Goal: Task Accomplishment & Management: Use online tool/utility

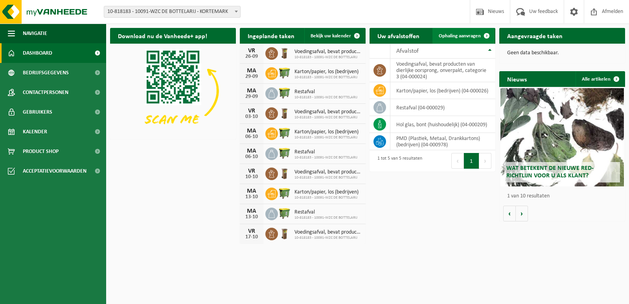
click at [455, 35] on span "Ophaling aanvragen" at bounding box center [460, 35] width 42 height 5
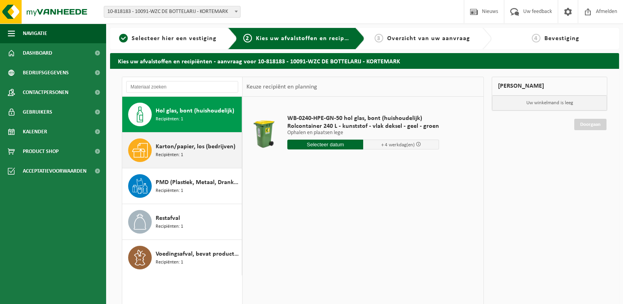
click at [192, 150] on span "Karton/papier, los (bedrijven)" at bounding box center [196, 146] width 80 height 9
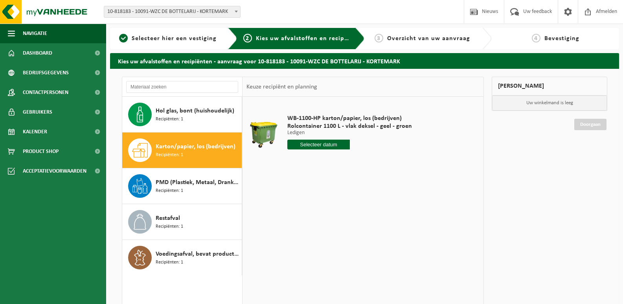
click at [305, 142] on input "text" at bounding box center [318, 144] width 62 height 10
click at [376, 162] on icon at bounding box center [376, 162] width 13 height 13
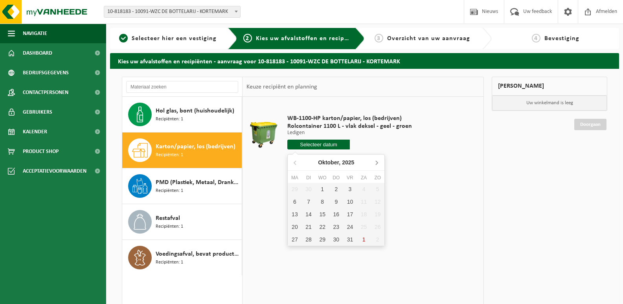
click at [377, 160] on icon at bounding box center [376, 162] width 13 height 13
click at [299, 160] on icon at bounding box center [295, 162] width 13 height 13
click at [295, 238] on div "29" at bounding box center [295, 239] width 14 height 13
type input "Van 2025-09-29"
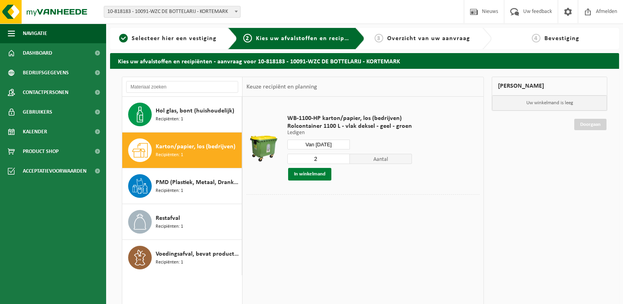
click at [307, 174] on button "In winkelmand" at bounding box center [309, 174] width 43 height 13
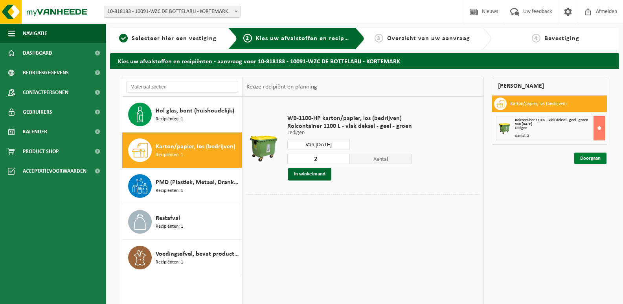
click at [588, 156] on link "Doorgaan" at bounding box center [590, 157] width 32 height 11
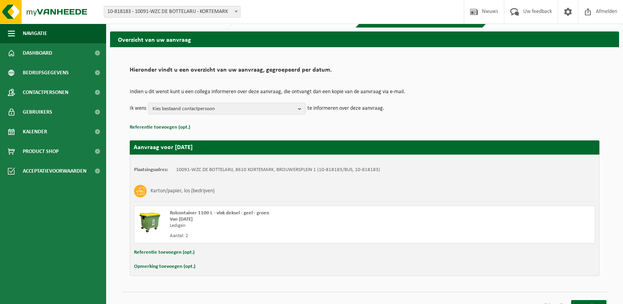
scroll to position [33, 0]
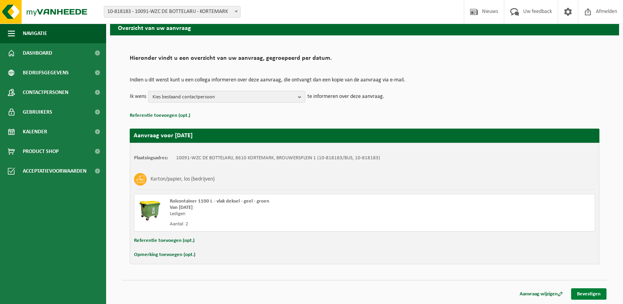
click at [588, 294] on link "Bevestigen" at bounding box center [588, 293] width 35 height 11
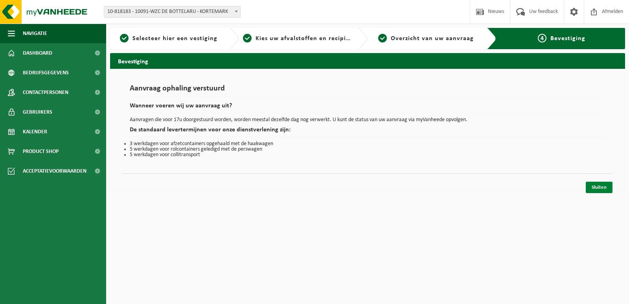
click at [602, 183] on link "Sluiten" at bounding box center [598, 187] width 27 height 11
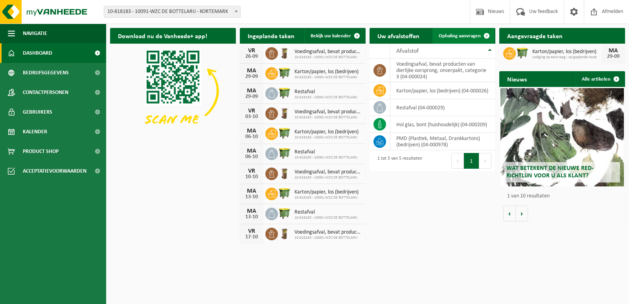
click at [466, 35] on span "Ophaling aanvragen" at bounding box center [460, 35] width 42 height 5
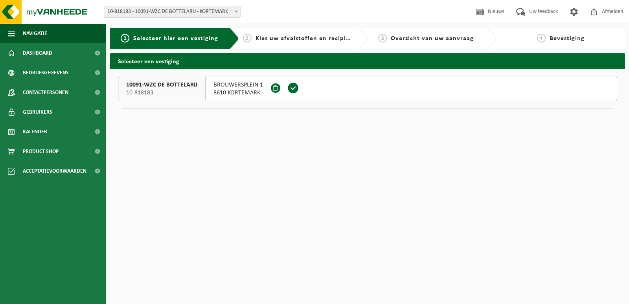
click at [292, 88] on span at bounding box center [293, 88] width 12 height 12
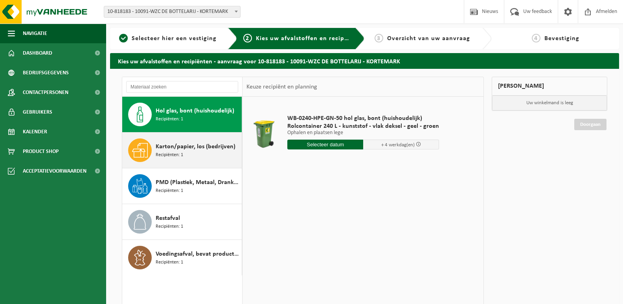
click at [174, 148] on span "Karton/papier, los (bedrijven)" at bounding box center [196, 146] width 80 height 9
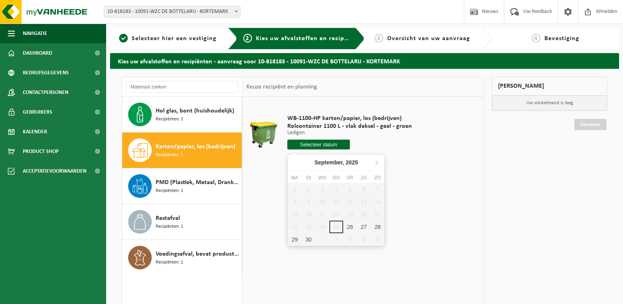
click at [307, 145] on input "text" at bounding box center [318, 144] width 62 height 10
click at [376, 161] on icon at bounding box center [377, 163] width 2 height 4
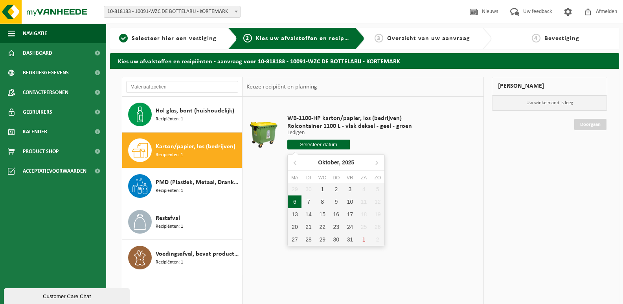
click at [299, 202] on div "6" at bounding box center [295, 201] width 14 height 13
type input "Van 2025-10-06"
